Goal: Information Seeking & Learning: Learn about a topic

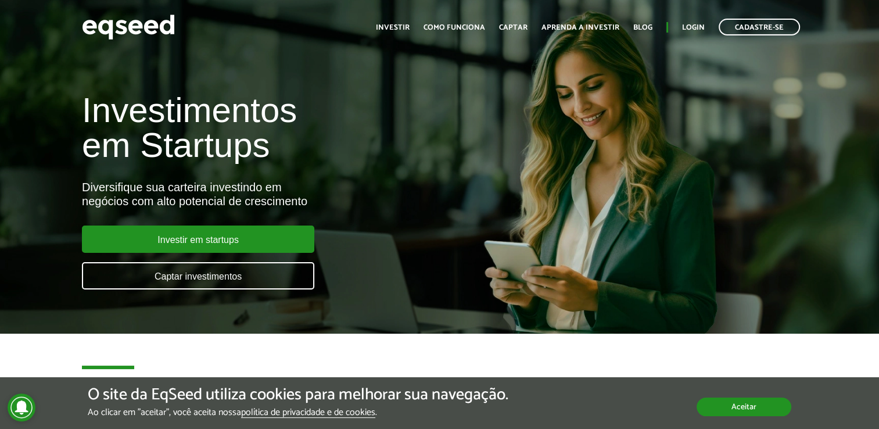
click at [760, 397] on button "Aceitar" at bounding box center [743, 406] width 95 height 19
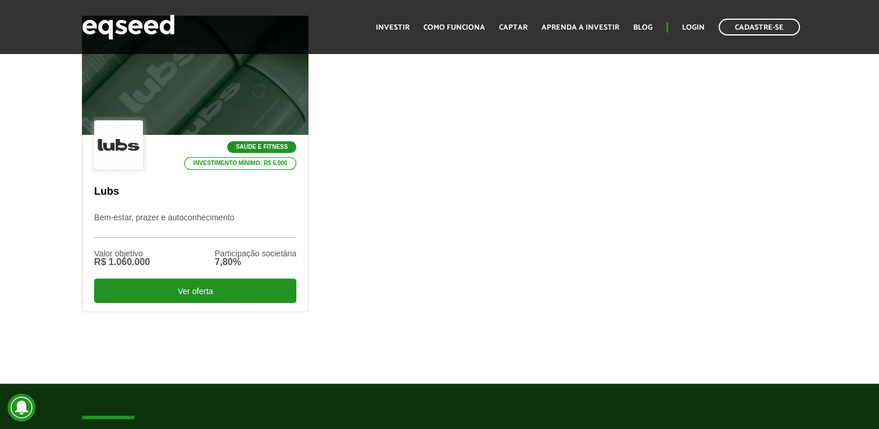
scroll to position [407, 0]
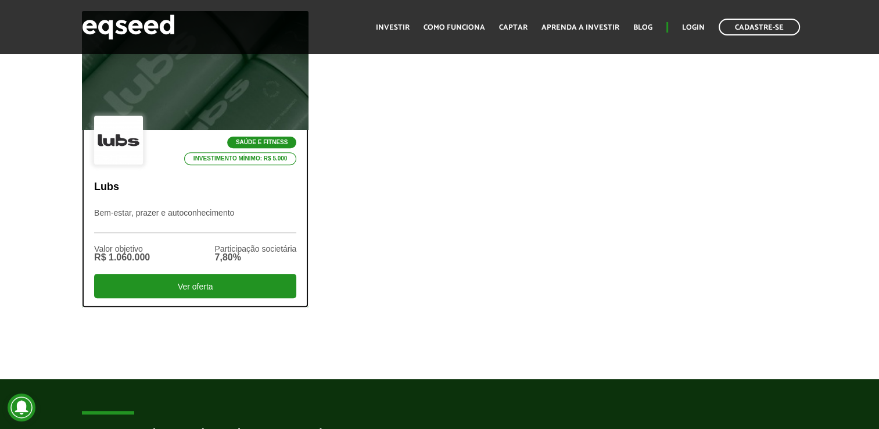
click at [223, 102] on div at bounding box center [195, 70] width 272 height 143
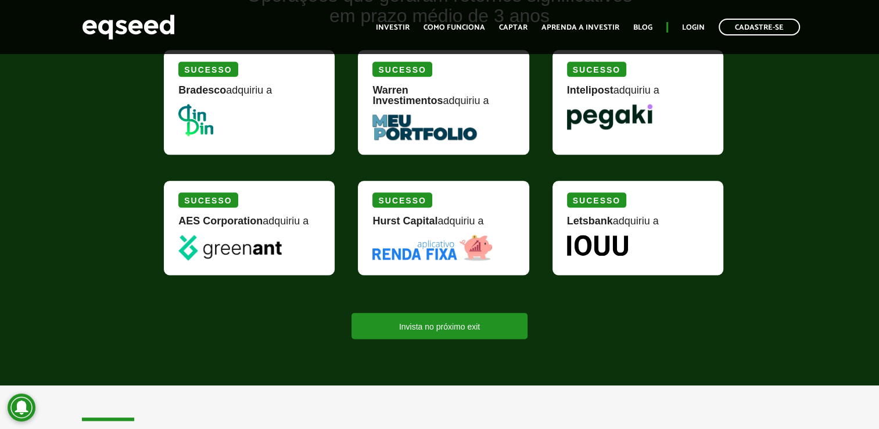
scroll to position [1452, 0]
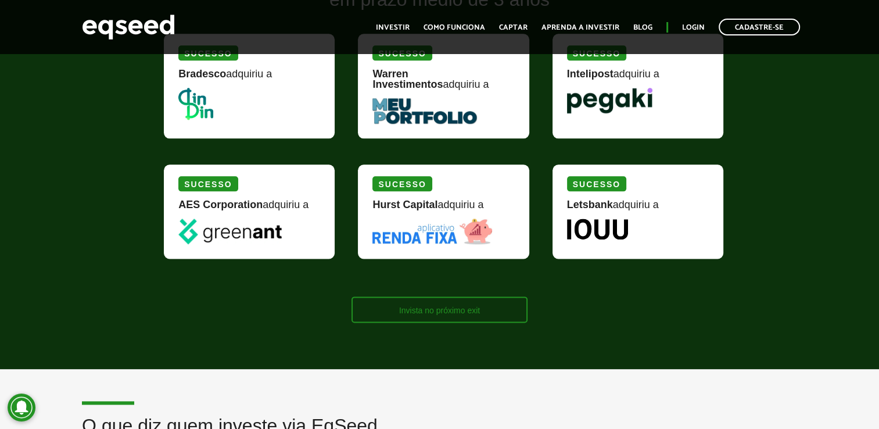
click at [421, 296] on link "Invista no próximo exit" at bounding box center [439, 309] width 176 height 26
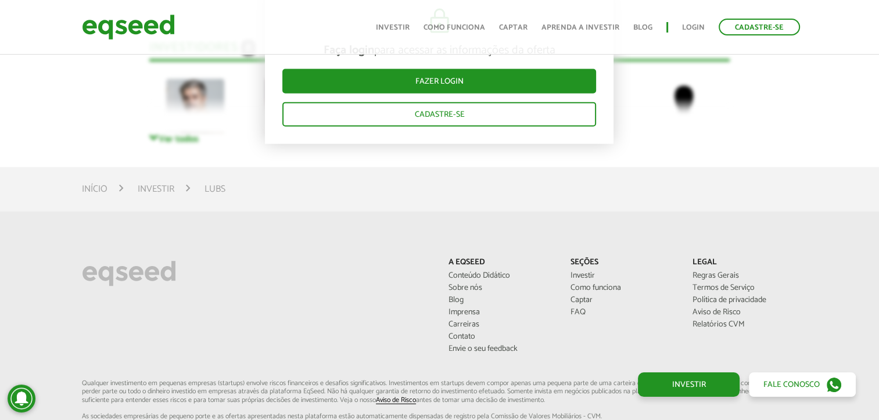
scroll to position [2848, 0]
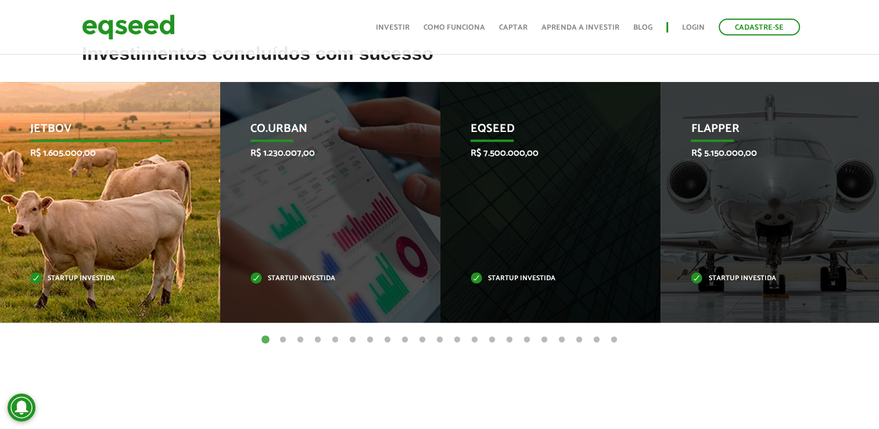
scroll to position [465, 0]
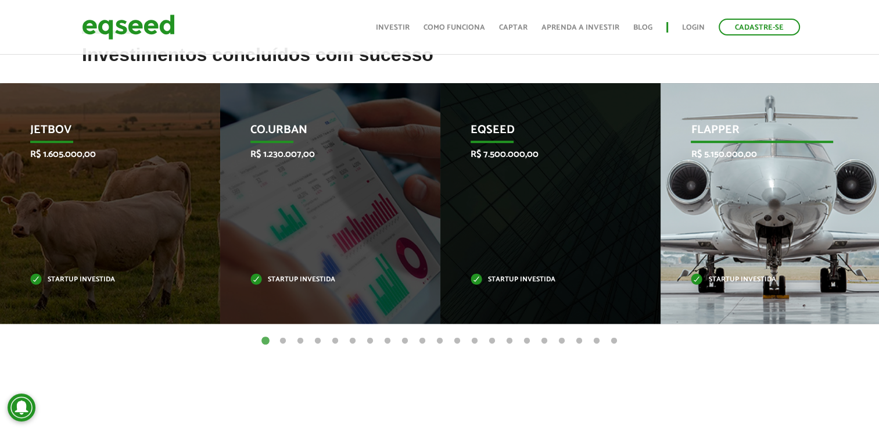
click at [741, 171] on div "Flapper R$ 5.150.000,00 Startup investida" at bounding box center [761, 203] width 203 height 240
click at [739, 128] on p "Flapper" at bounding box center [762, 133] width 142 height 20
click at [744, 271] on div "Flapper R$ 5.150.000,00 Startup investida" at bounding box center [761, 203] width 203 height 240
click at [744, 278] on p "Startup investida" at bounding box center [762, 279] width 142 height 6
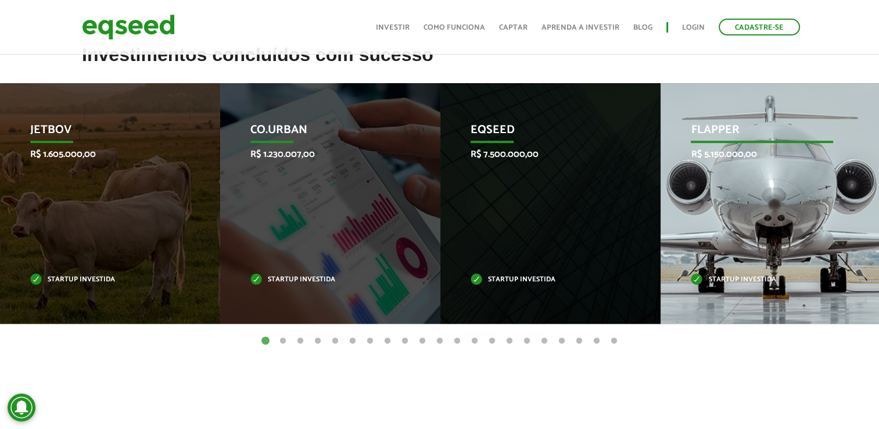
click at [781, 196] on div "Flapper R$ 5.150.000,00 Startup investida" at bounding box center [761, 203] width 203 height 240
click at [834, 250] on div "Flapper R$ 5.150.000,00 Startup investida" at bounding box center [761, 203] width 203 height 240
click at [804, 202] on div "Flapper R$ 5.150.000,00 Startup investida" at bounding box center [761, 203] width 203 height 240
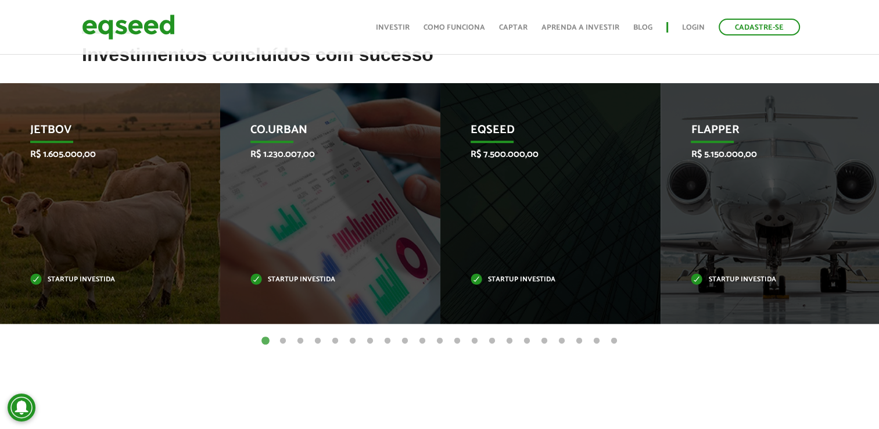
click at [282, 340] on button "2" at bounding box center [283, 341] width 12 height 12
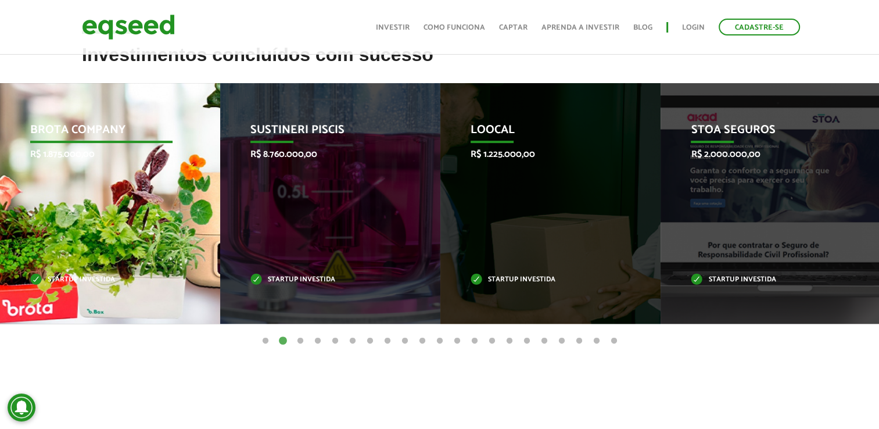
click at [93, 206] on div "Brota Company R$ 1.875.000,00 Startup investida" at bounding box center [101, 203] width 203 height 240
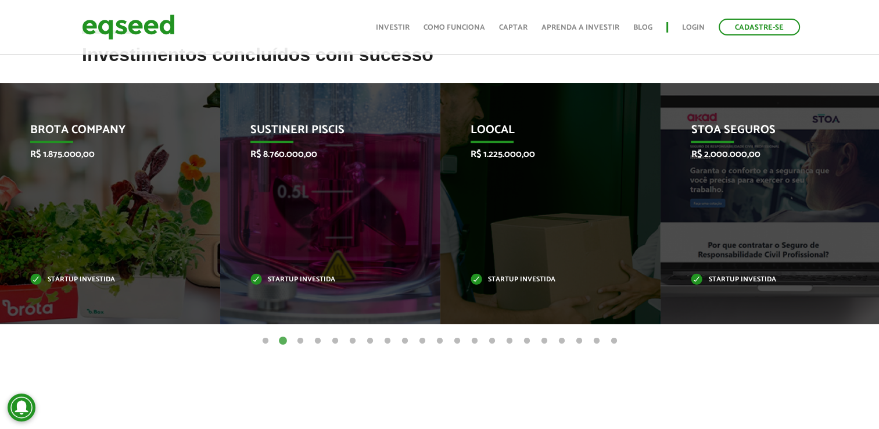
click at [263, 339] on button "1" at bounding box center [266, 341] width 12 height 12
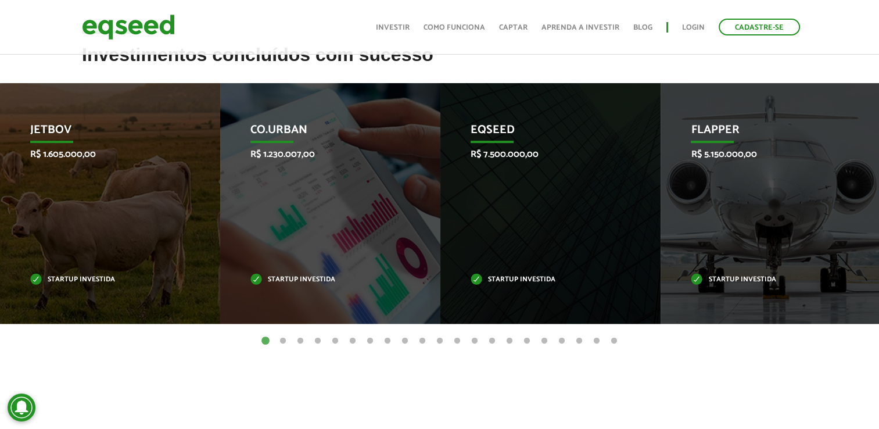
click at [283, 339] on button "2" at bounding box center [283, 341] width 12 height 12
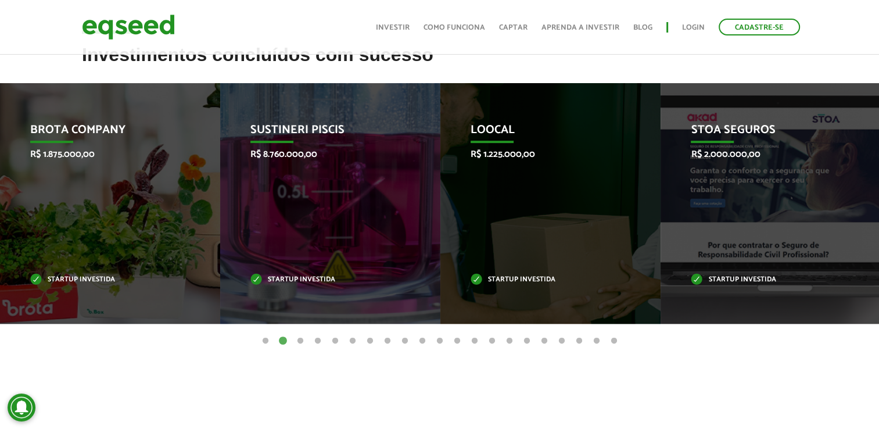
click at [298, 340] on button "3" at bounding box center [300, 341] width 12 height 12
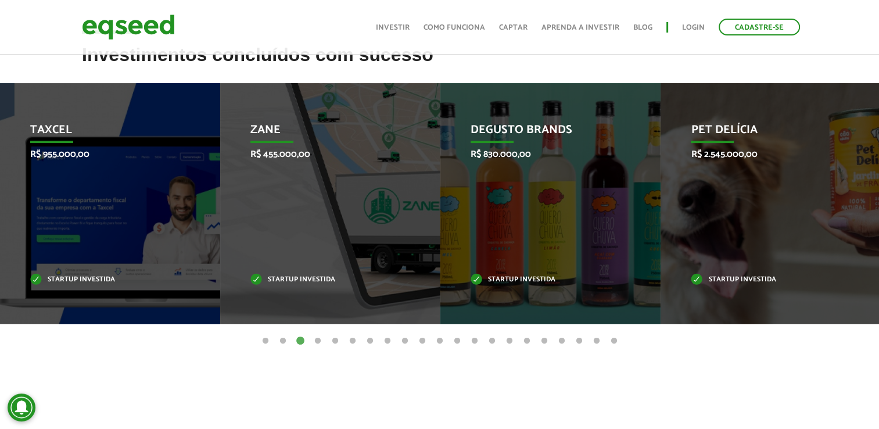
click at [320, 345] on button "4" at bounding box center [318, 341] width 12 height 12
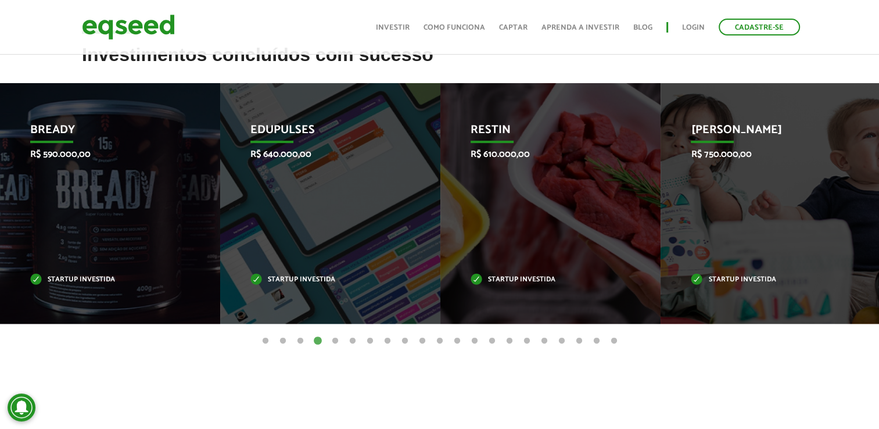
click at [335, 339] on button "5" at bounding box center [335, 341] width 12 height 12
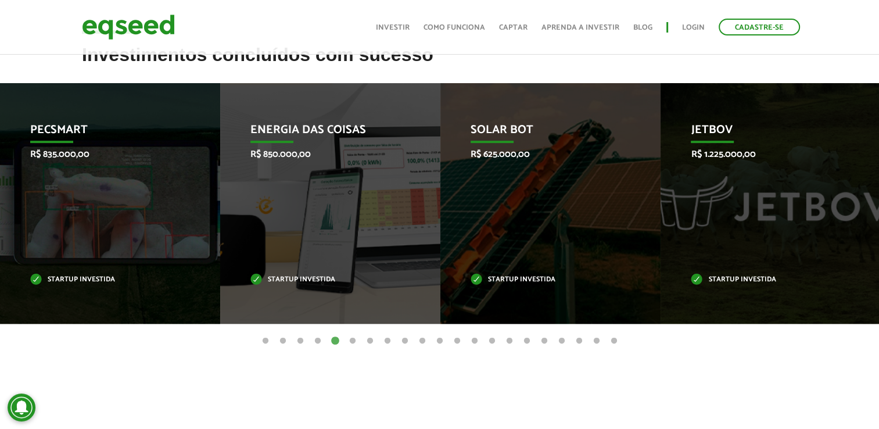
click at [353, 342] on button "6" at bounding box center [353, 341] width 12 height 12
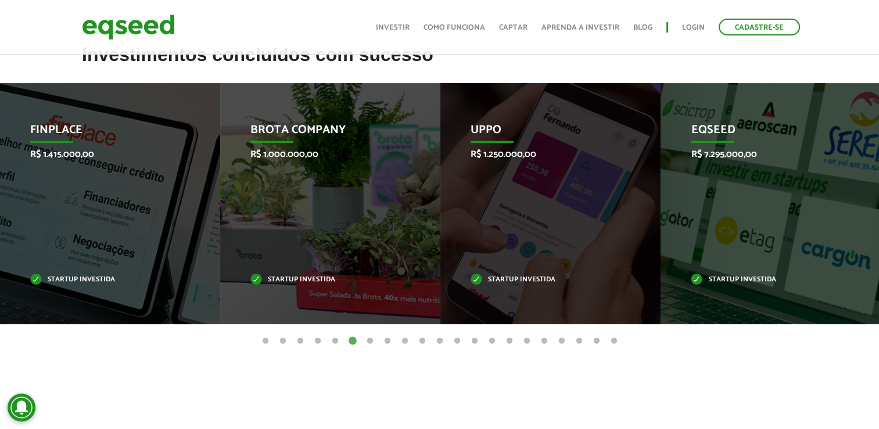
click at [372, 340] on button "7" at bounding box center [370, 341] width 12 height 12
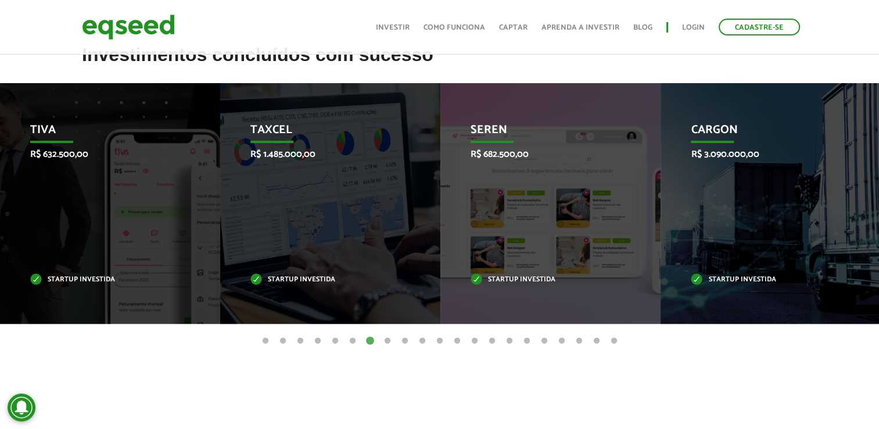
click at [387, 337] on button "8" at bounding box center [388, 341] width 12 height 12
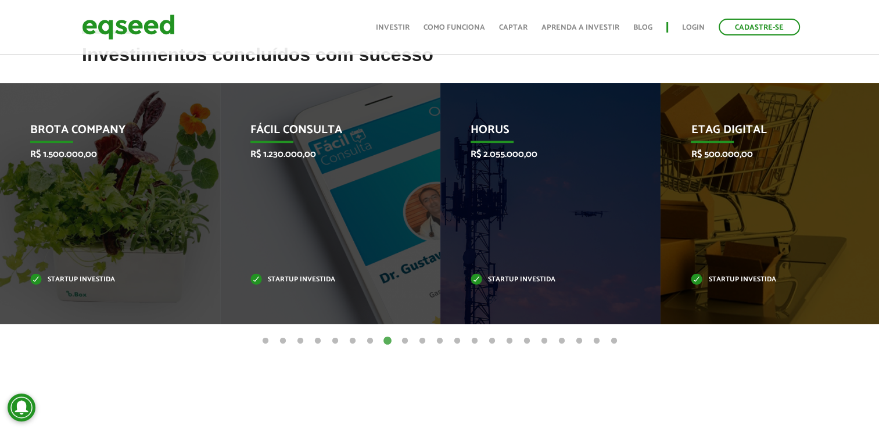
click at [403, 344] on button "9" at bounding box center [405, 341] width 12 height 12
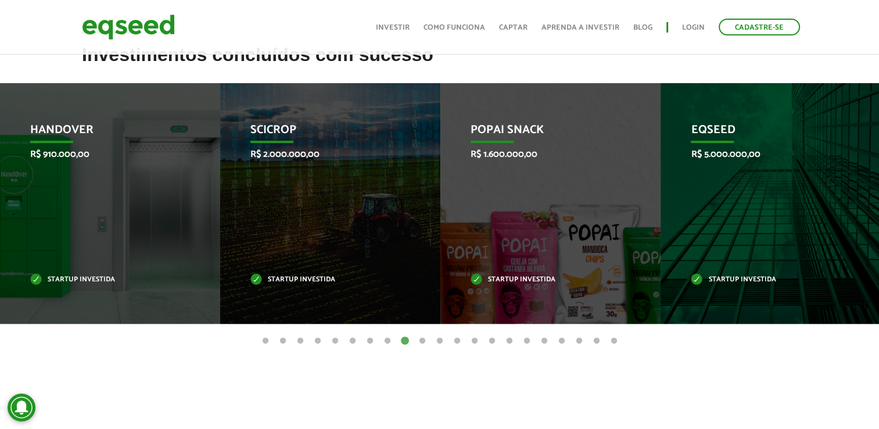
click at [421, 339] on button "10" at bounding box center [422, 341] width 12 height 12
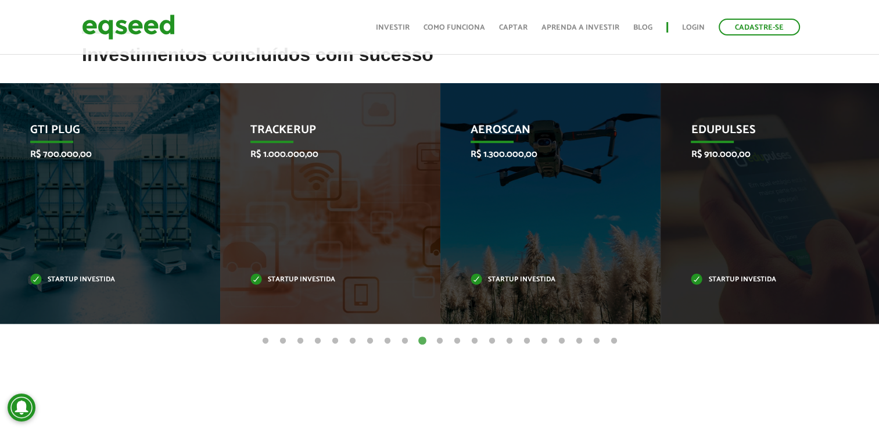
click at [438, 343] on button "11" at bounding box center [440, 341] width 12 height 12
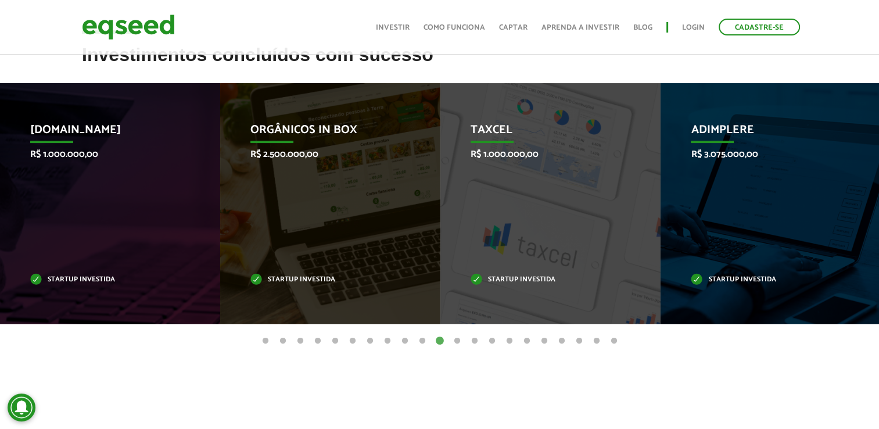
click at [454, 342] on button "12" at bounding box center [457, 341] width 12 height 12
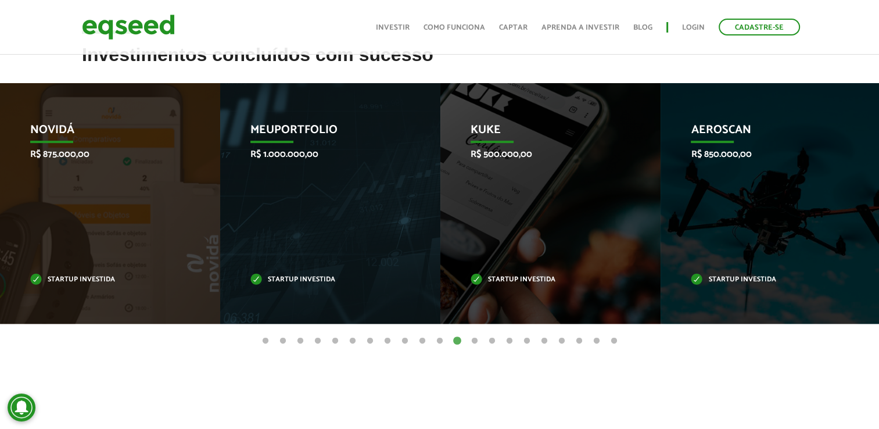
click at [477, 340] on button "13" at bounding box center [475, 341] width 12 height 12
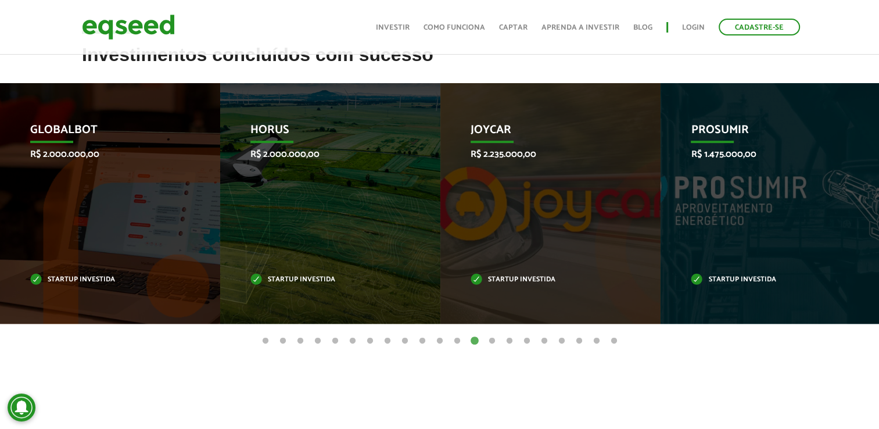
click at [490, 335] on button "14" at bounding box center [492, 341] width 12 height 12
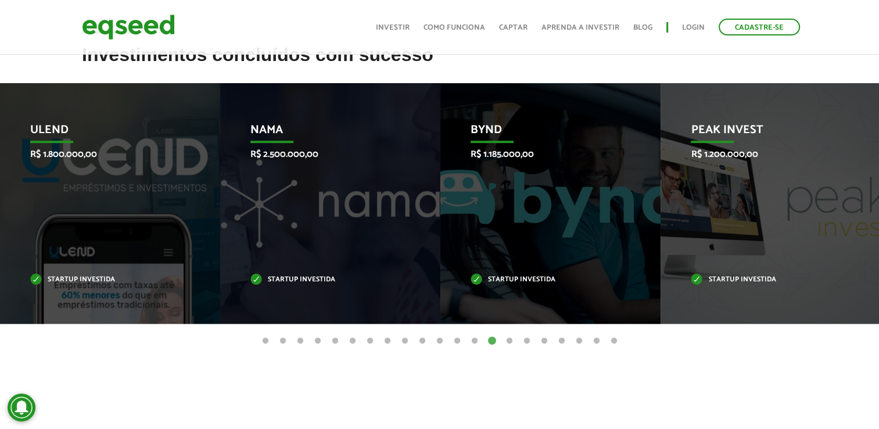
click at [506, 335] on button "15" at bounding box center [510, 341] width 12 height 12
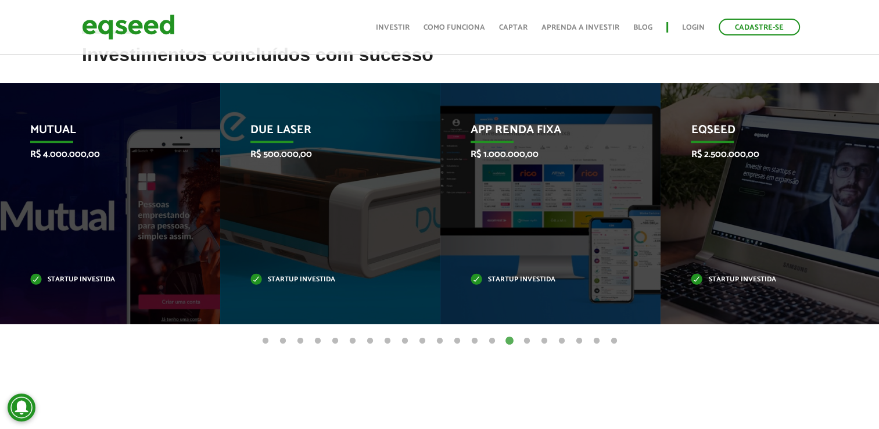
click at [528, 336] on button "16" at bounding box center [527, 341] width 12 height 12
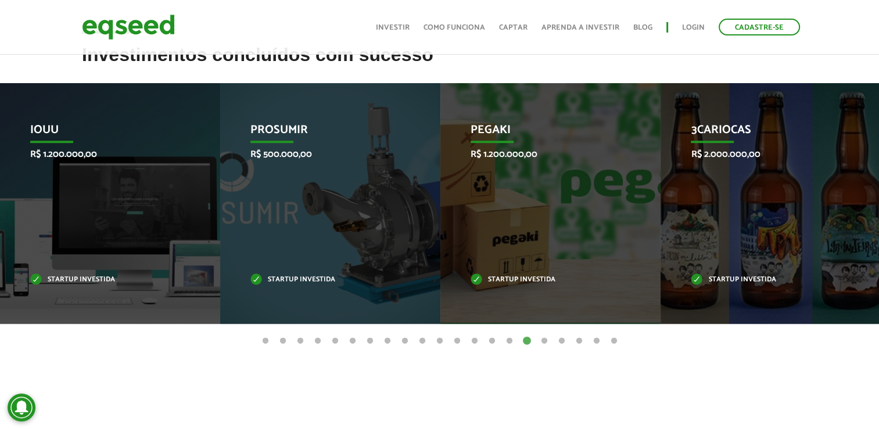
click at [545, 339] on button "17" at bounding box center [544, 341] width 12 height 12
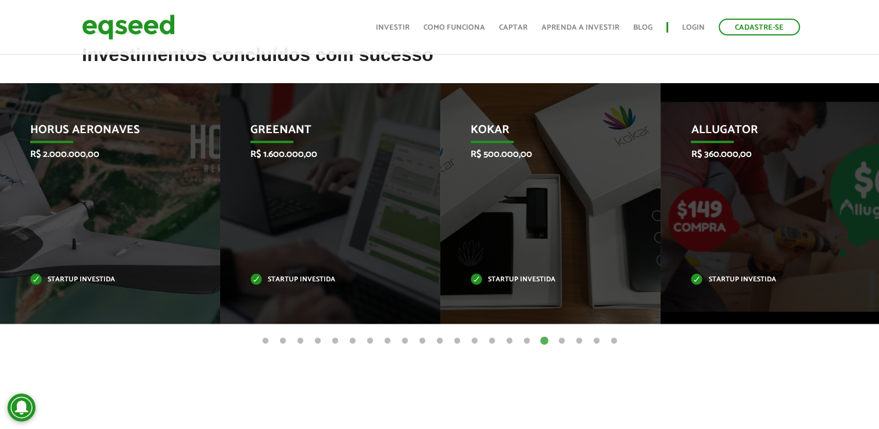
click at [558, 340] on button "18" at bounding box center [562, 341] width 12 height 12
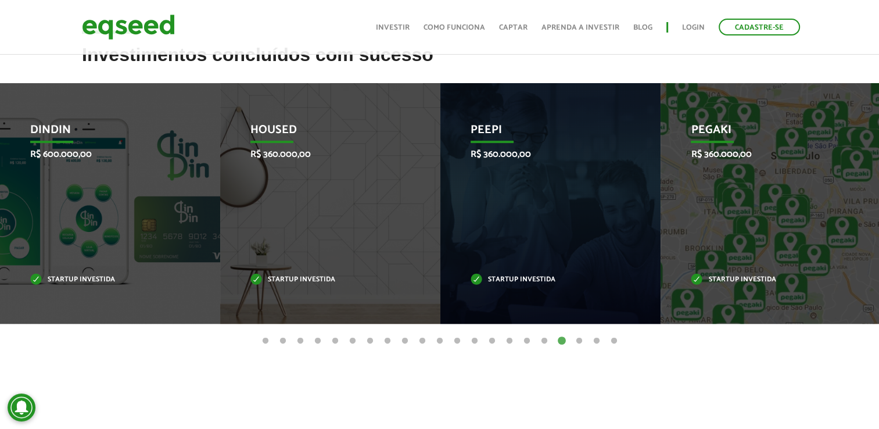
click at [575, 341] on button "19" at bounding box center [579, 341] width 12 height 12
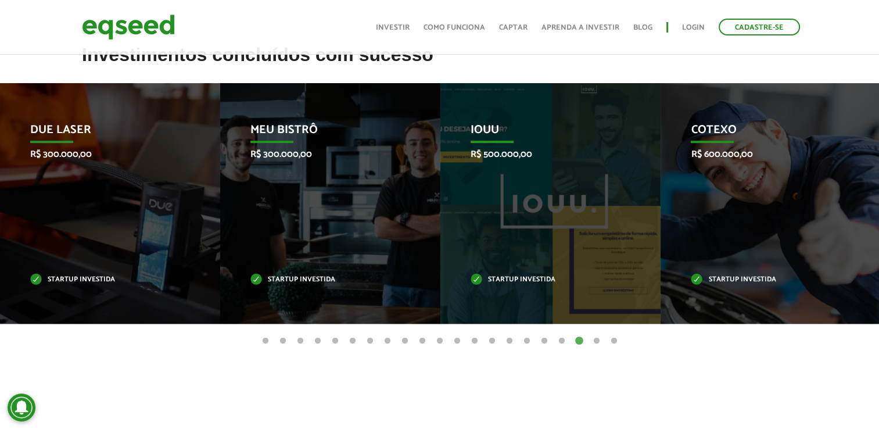
click at [597, 338] on button "20" at bounding box center [597, 341] width 12 height 12
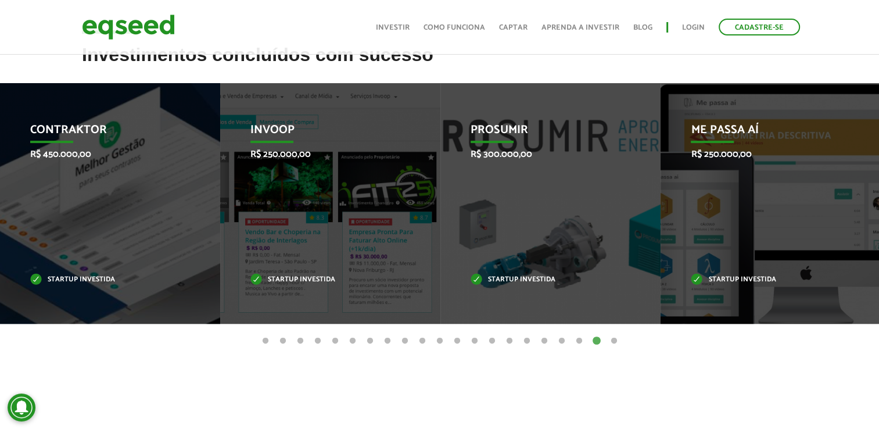
click at [614, 340] on button "21" at bounding box center [614, 341] width 12 height 12
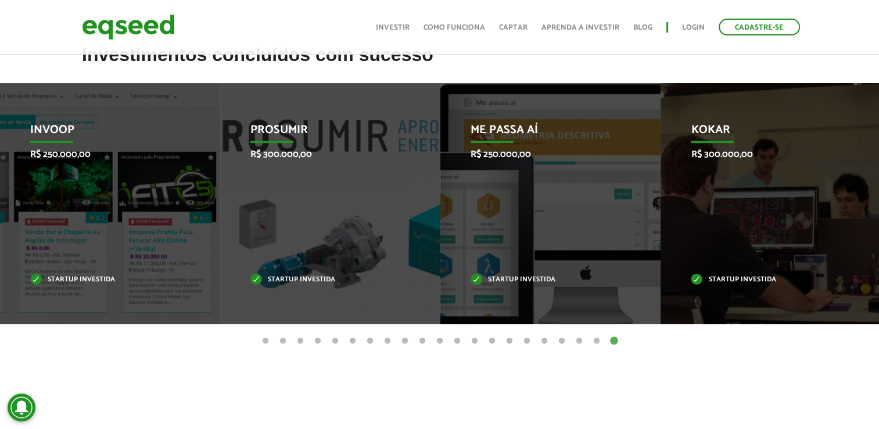
click at [265, 337] on button "1" at bounding box center [266, 341] width 12 height 12
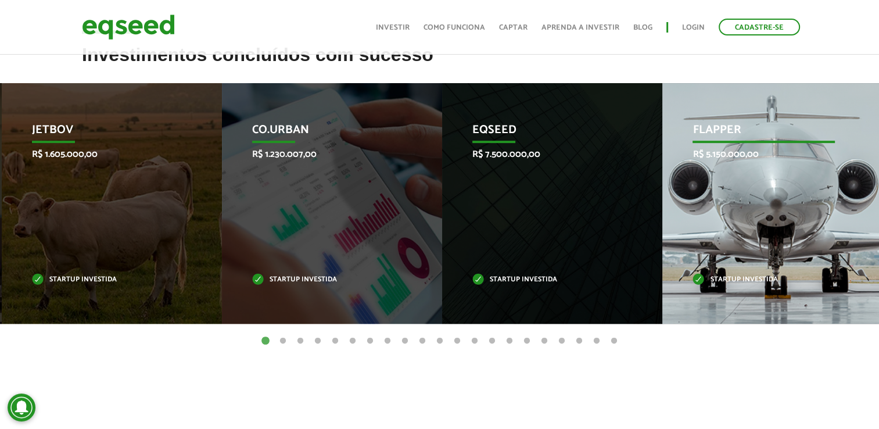
click at [800, 257] on div "Flapper R$ 5.150.000,00 Startup investida" at bounding box center [763, 203] width 203 height 240
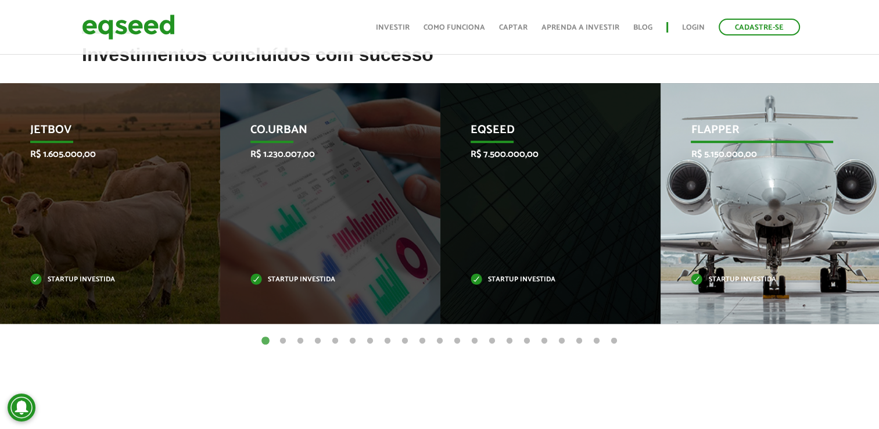
click at [757, 159] on p "R$ 5.150.000,00" at bounding box center [762, 154] width 142 height 11
drag, startPoint x: 758, startPoint y: 157, endPoint x: 753, endPoint y: 152, distance: 7.4
click at [759, 157] on p "R$ 5.150.000,00" at bounding box center [762, 154] width 142 height 11
click at [724, 116] on div "Flapper R$ 5.150.000,00 Startup investida" at bounding box center [761, 203] width 203 height 240
click at [724, 117] on div "Flapper R$ 5.150.000,00 Startup investida" at bounding box center [761, 203] width 203 height 240
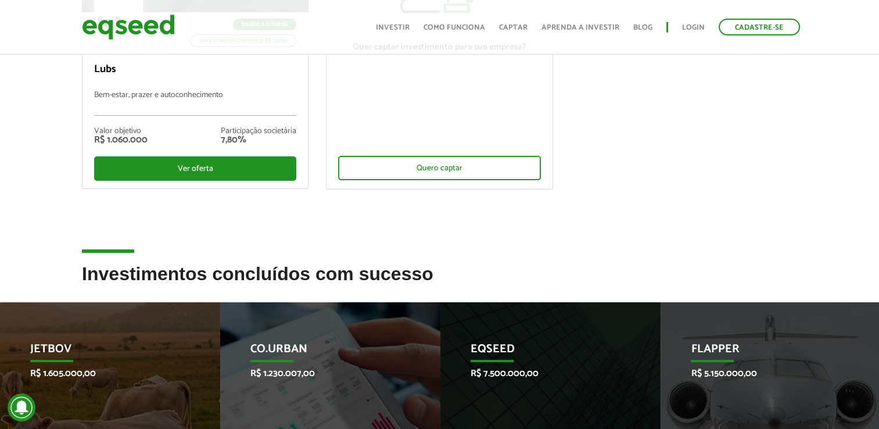
scroll to position [0, 0]
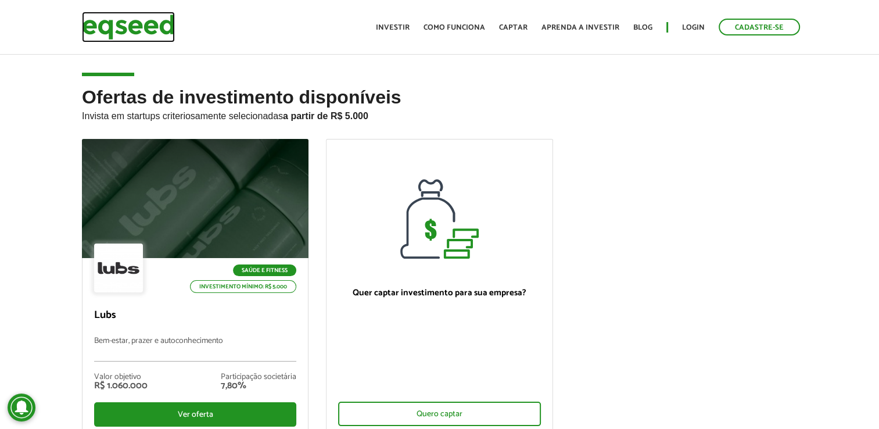
click at [98, 30] on img at bounding box center [128, 27] width 93 height 31
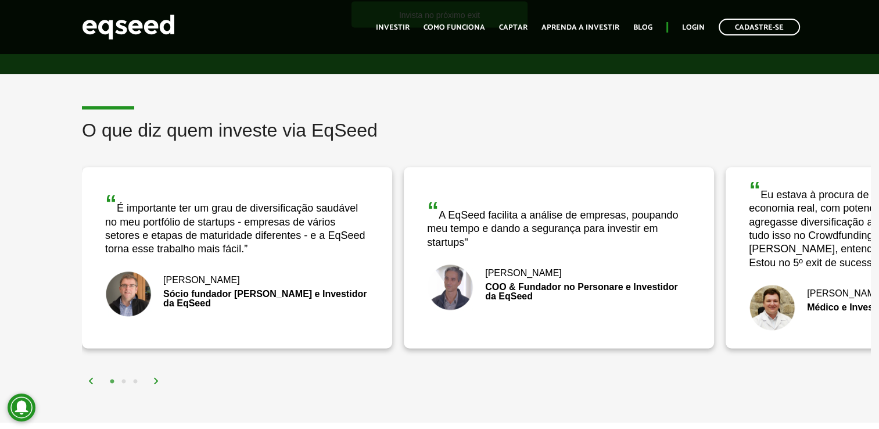
scroll to position [1743, 0]
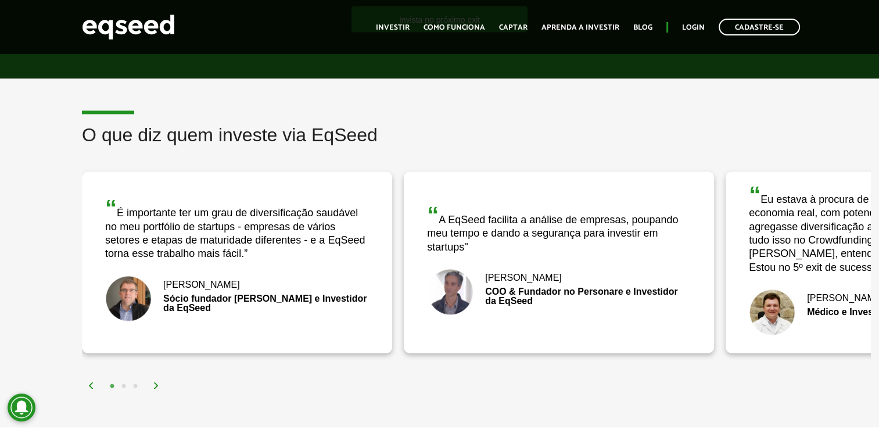
click at [155, 382] on img at bounding box center [156, 385] width 7 height 7
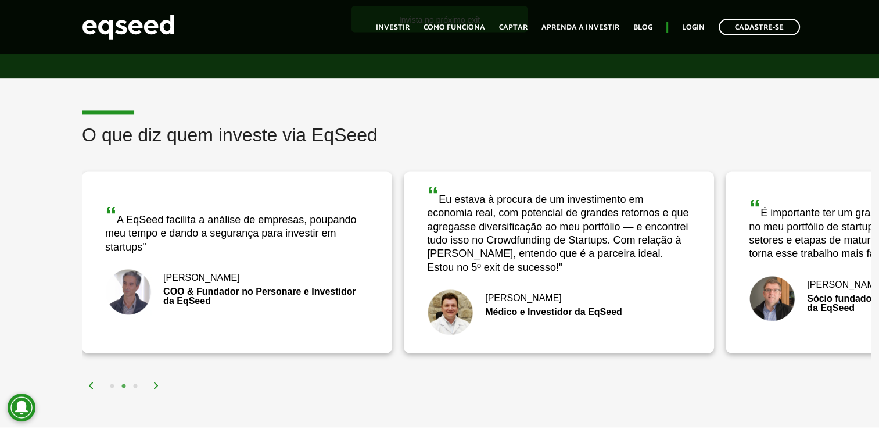
click at [156, 382] on img at bounding box center [156, 385] width 7 height 7
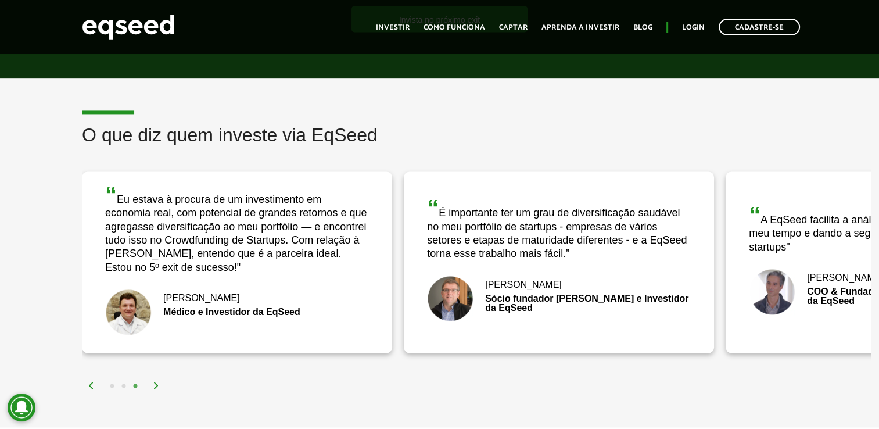
click at [156, 382] on img at bounding box center [156, 385] width 7 height 7
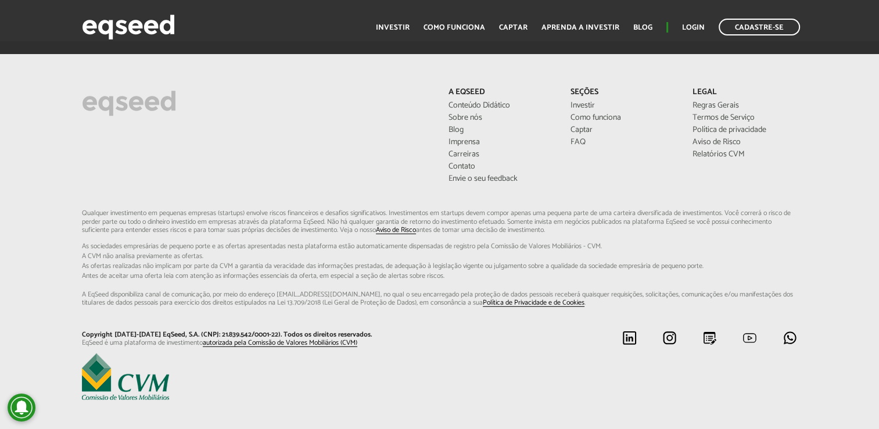
scroll to position [3240, 0]
